Goal: Navigation & Orientation: Find specific page/section

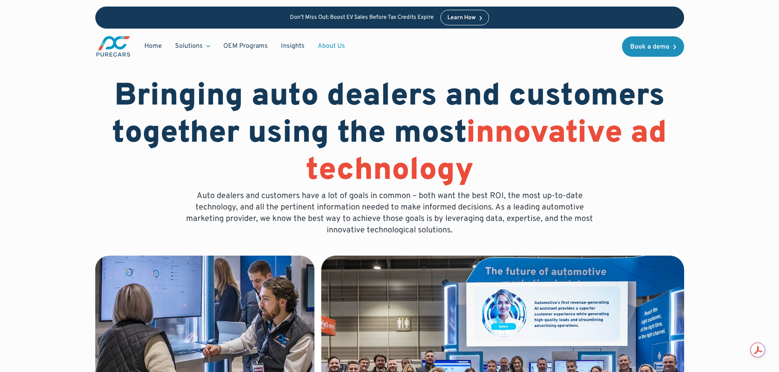
click at [332, 48] on link "About Us" at bounding box center [331, 46] width 40 height 16
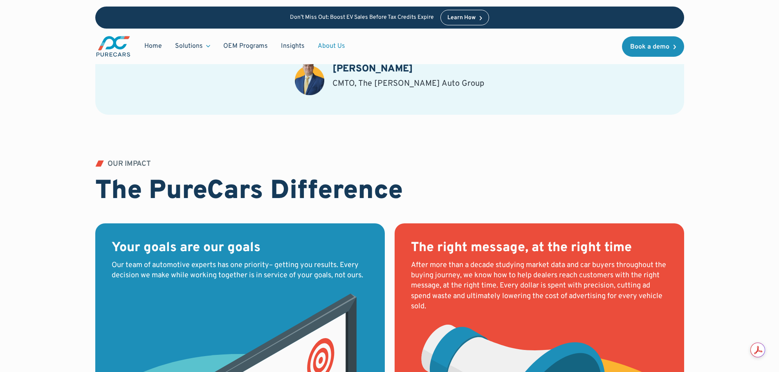
scroll to position [613, 0]
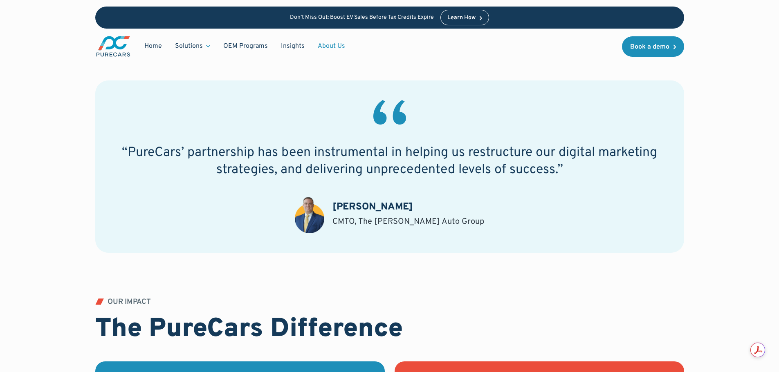
click at [318, 44] on link "About Us" at bounding box center [331, 46] width 40 height 16
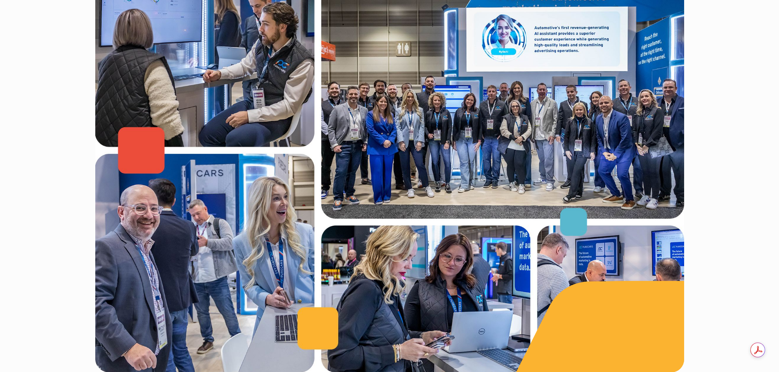
scroll to position [286, 0]
